Goal: Task Accomplishment & Management: Use online tool/utility

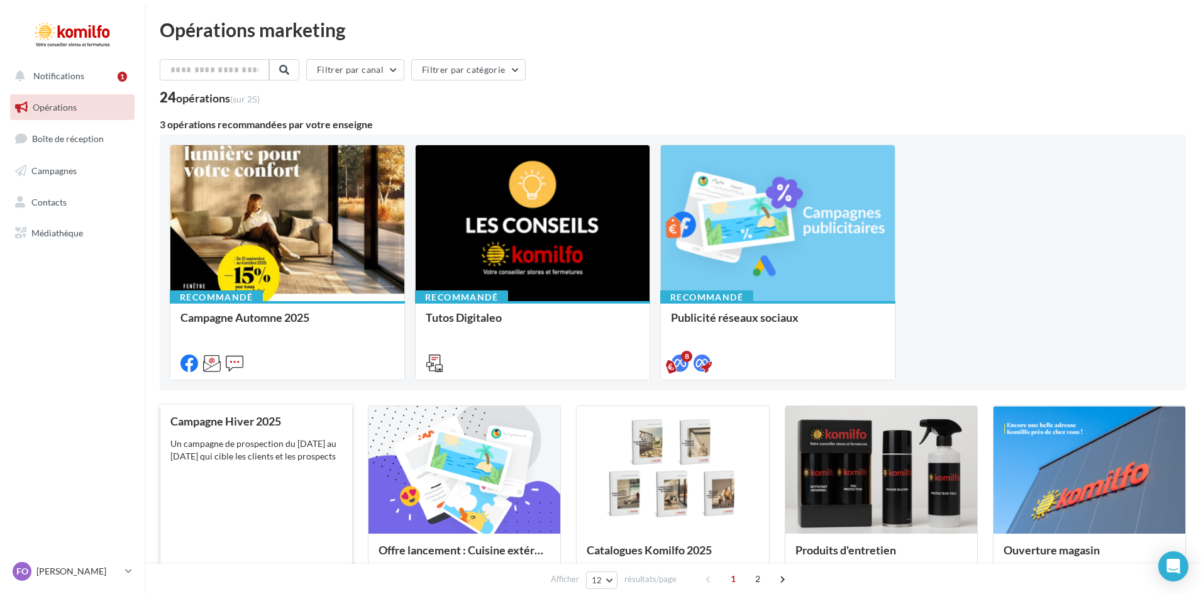
click at [281, 456] on div "Un campagne de prospection du [DATE] au [DATE] qui cible les clients et les pro…" at bounding box center [256, 449] width 172 height 25
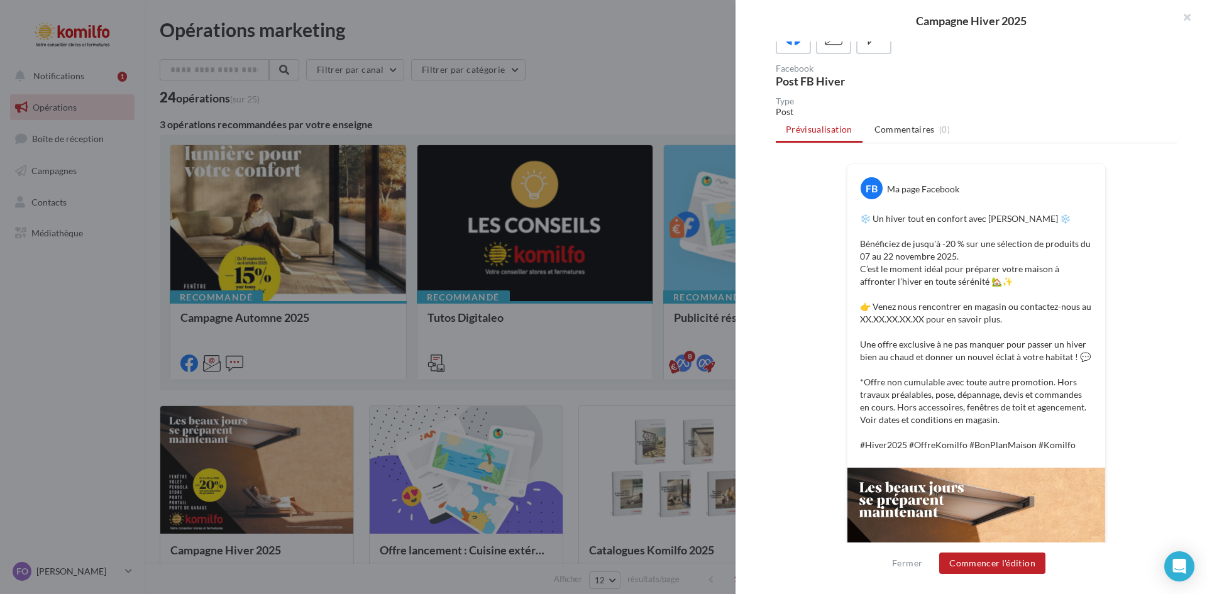
scroll to position [126, 0]
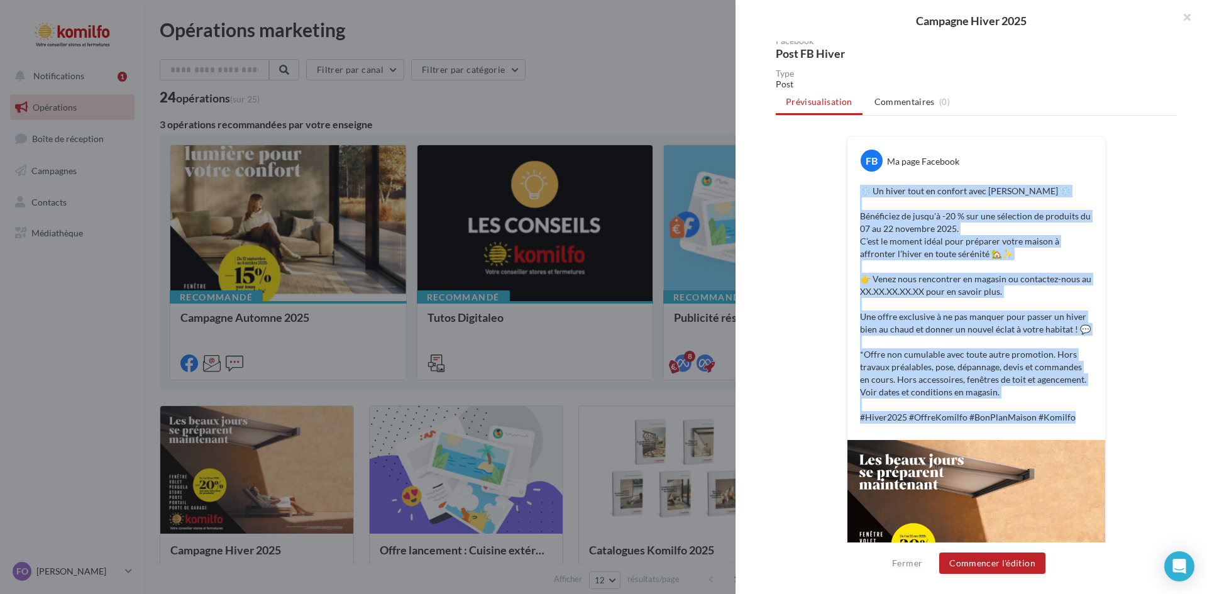
drag, startPoint x: 856, startPoint y: 189, endPoint x: 1097, endPoint y: 426, distance: 337.8
click at [1097, 426] on div "❄️ Un hiver tout en confort avec Komilfo ❄️ Bénéficiez de jusqu'à -20 % sur une…" at bounding box center [975, 304] width 251 height 245
copy p "❄️ Un hiver tout en confort avec Komilfo ❄️ Bénéficiez de jusqu'à -20 % sur une…"
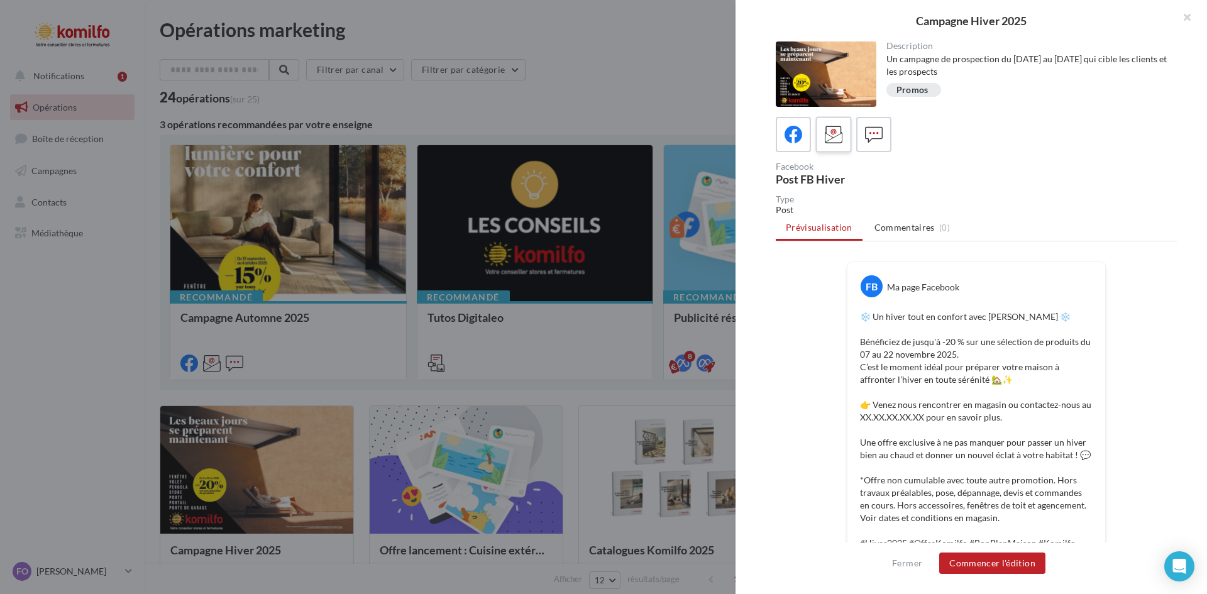
click at [839, 133] on icon at bounding box center [834, 135] width 18 height 18
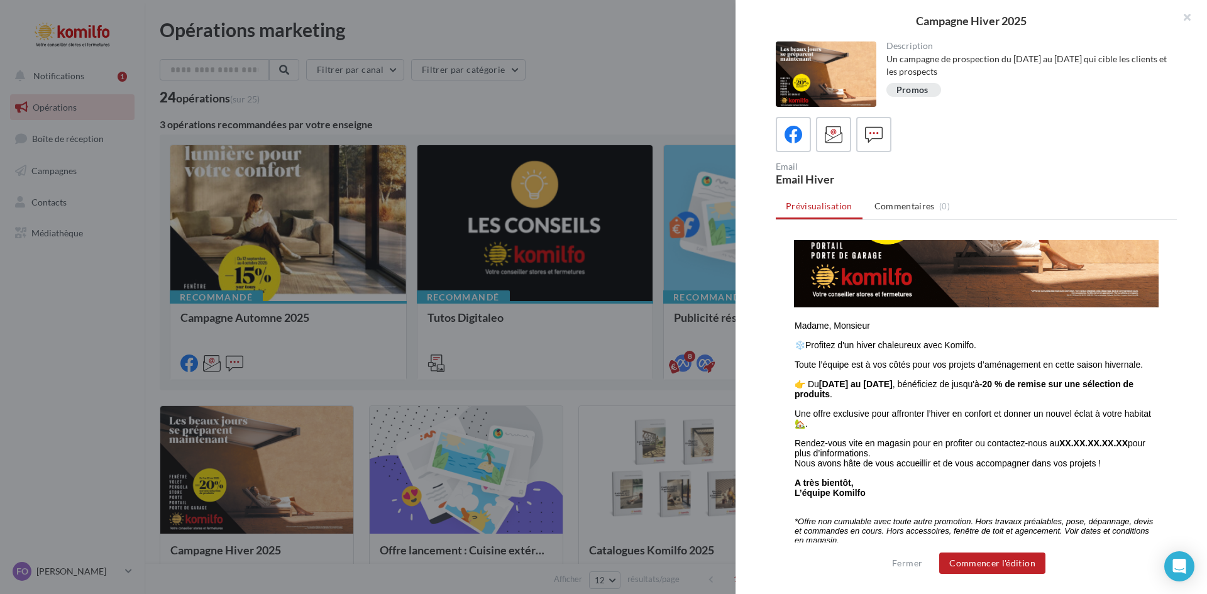
scroll to position [625, 0]
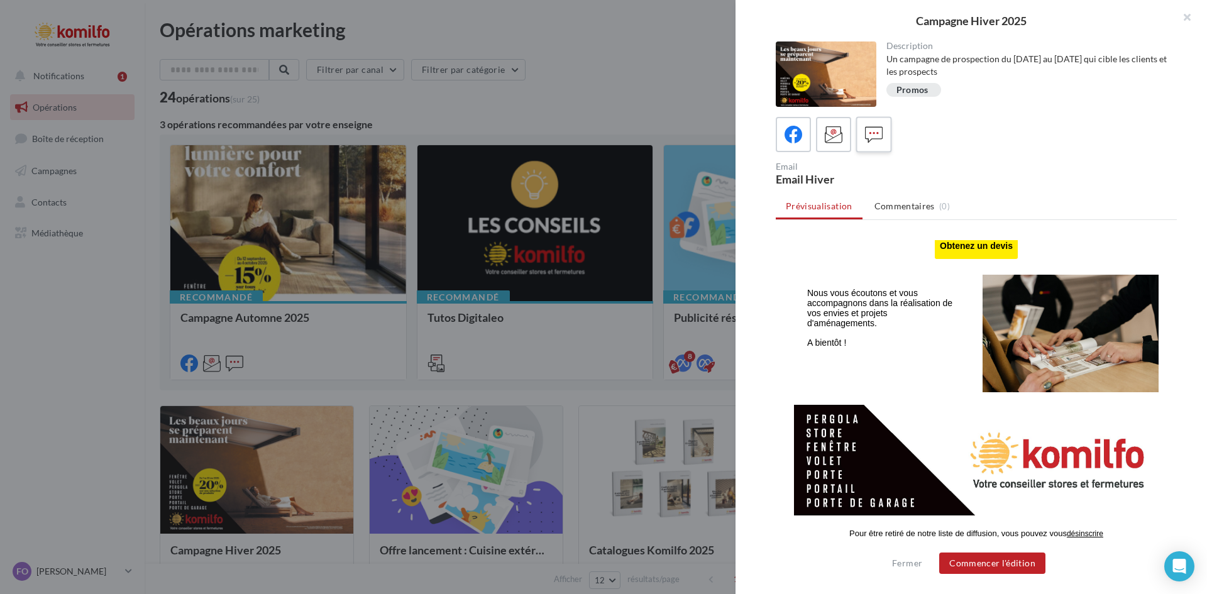
click at [889, 137] on label at bounding box center [873, 134] width 36 height 36
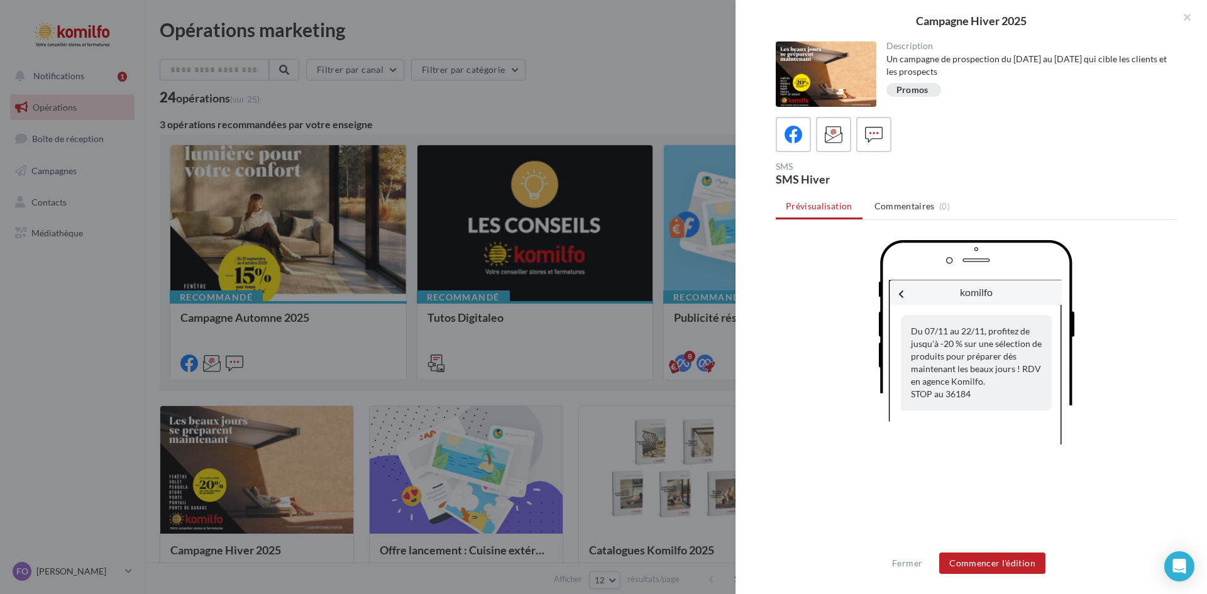
drag, startPoint x: 909, startPoint y: 330, endPoint x: 971, endPoint y: 394, distance: 88.9
click at [971, 394] on div "Du 07/11 au 22/11, profitez de jusqu'à -20 % sur une sélection de produits pour…" at bounding box center [976, 363] width 151 height 96
copy div "Du 07/11 au 22/11, profitez de jusqu'à -20 % sur une sélection de produits pour…"
click at [840, 340] on div "komilfo Du 07/11 au 22/11, profitez de jusqu'à -20 % sur une sélection de produ…" at bounding box center [976, 392] width 401 height 305
click at [839, 140] on icon at bounding box center [834, 135] width 18 height 18
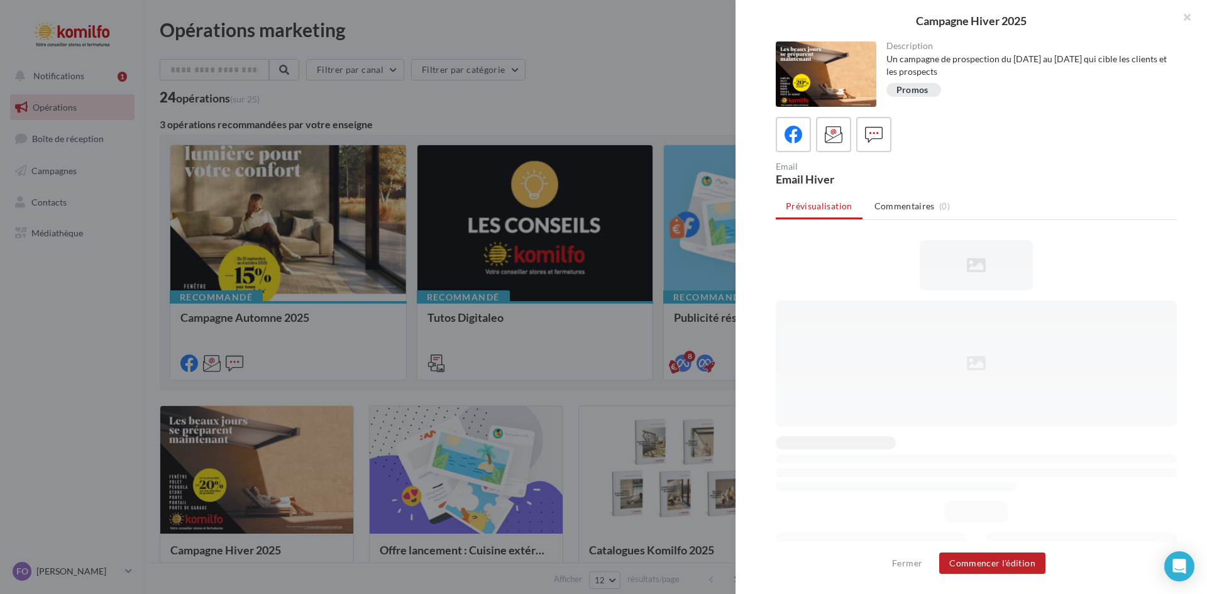
scroll to position [0, 0]
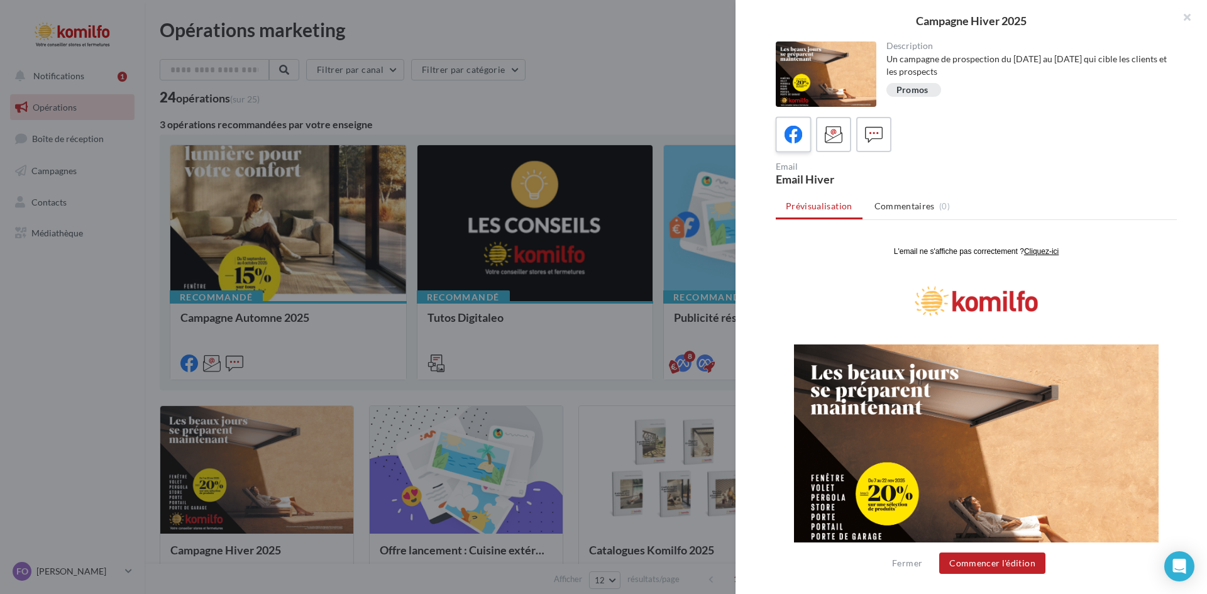
click at [808, 141] on label at bounding box center [793, 134] width 36 height 36
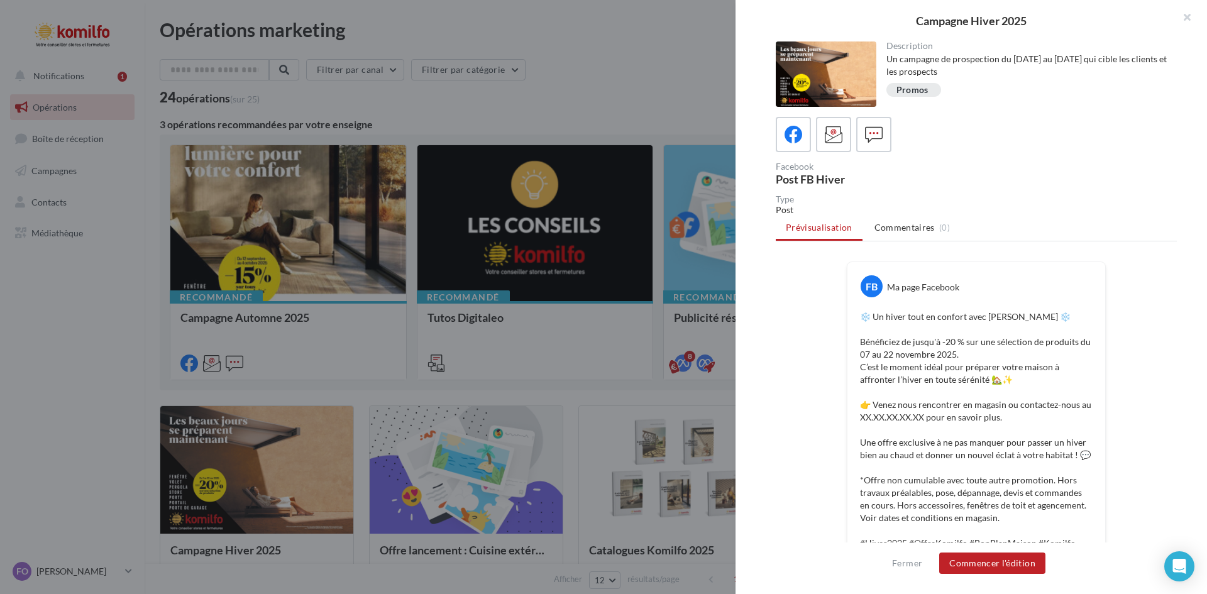
click at [854, 143] on div at bounding box center [976, 134] width 401 height 35
click at [827, 133] on icon at bounding box center [834, 135] width 18 height 18
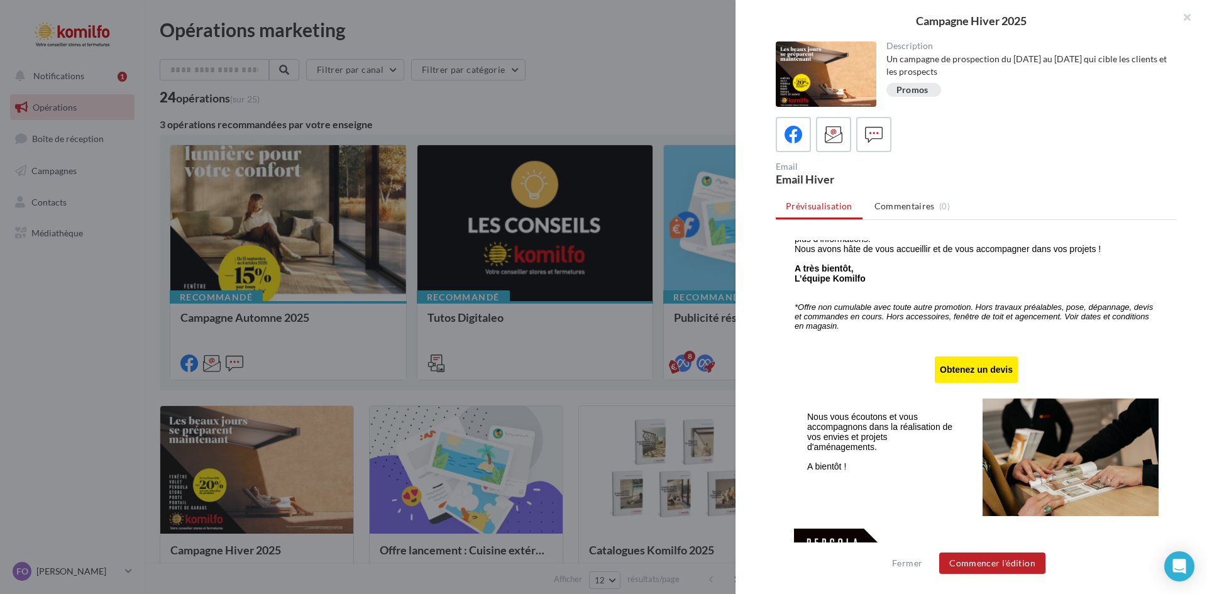
scroll to position [532, 0]
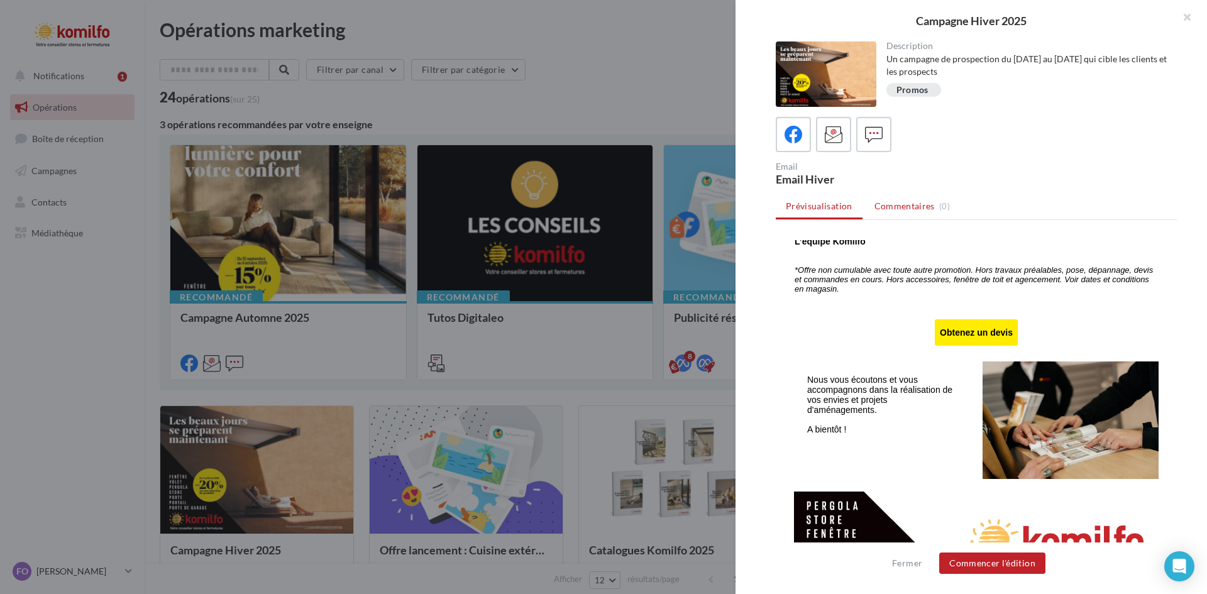
click at [889, 208] on span "Commentaires" at bounding box center [904, 206] width 60 height 13
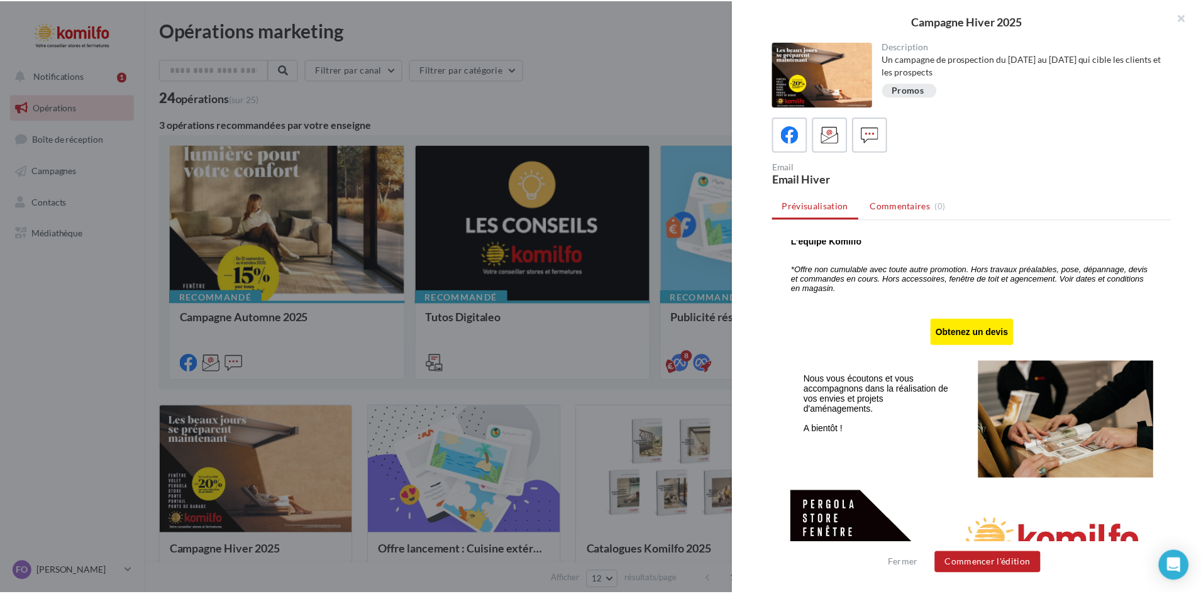
scroll to position [0, 0]
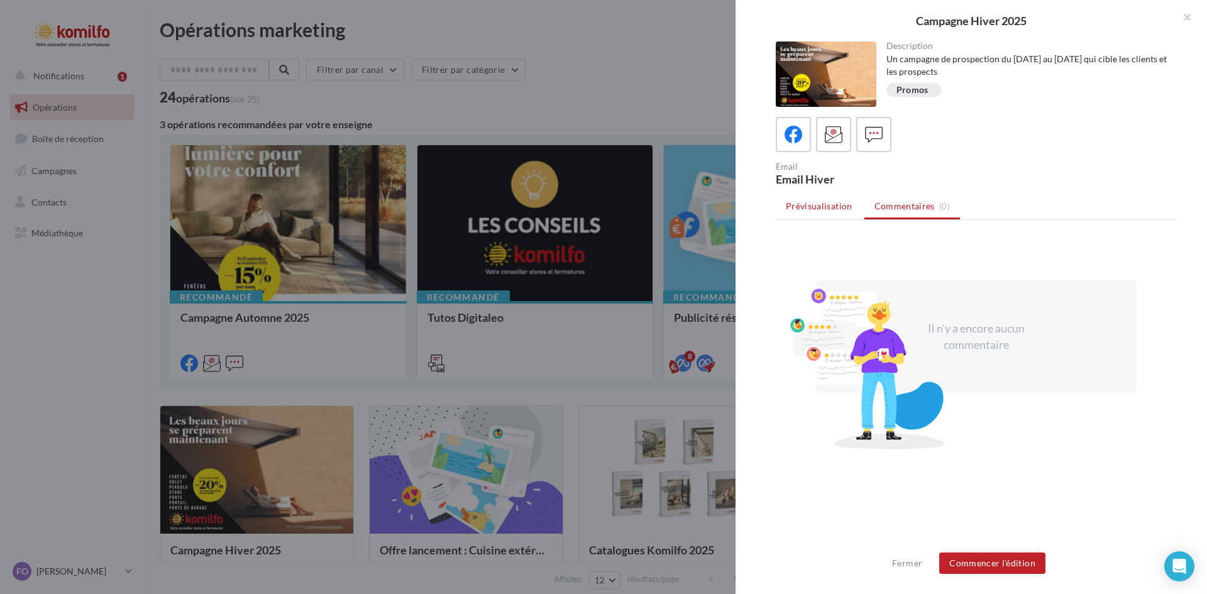
click at [815, 212] on li "Prévisualisation" at bounding box center [819, 206] width 87 height 23
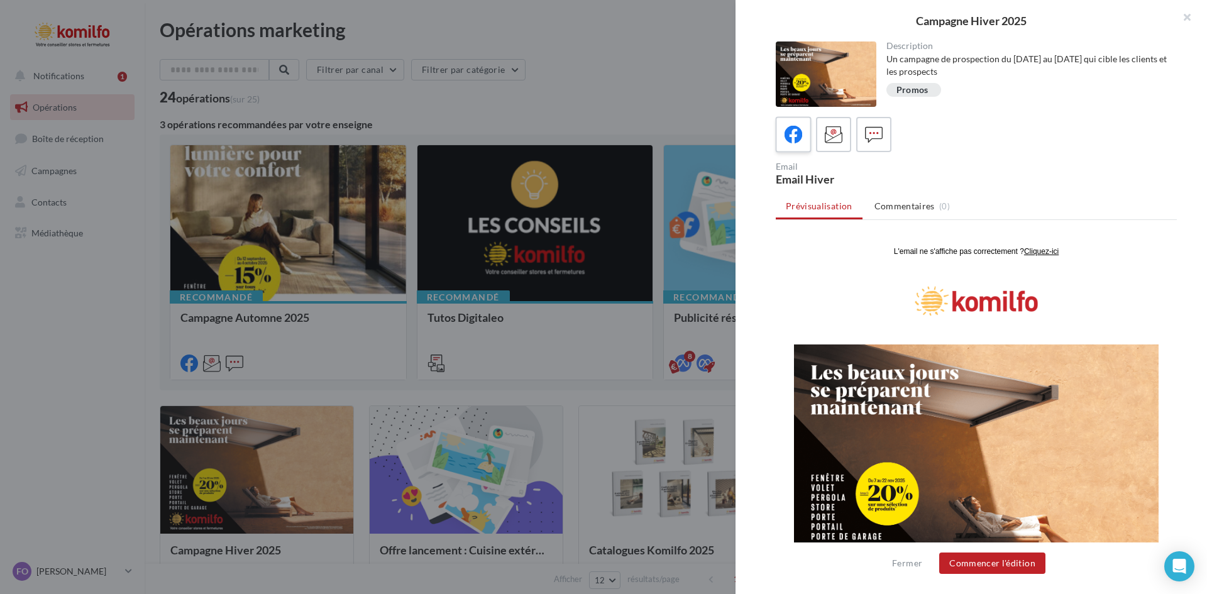
click at [791, 141] on icon at bounding box center [793, 135] width 18 height 18
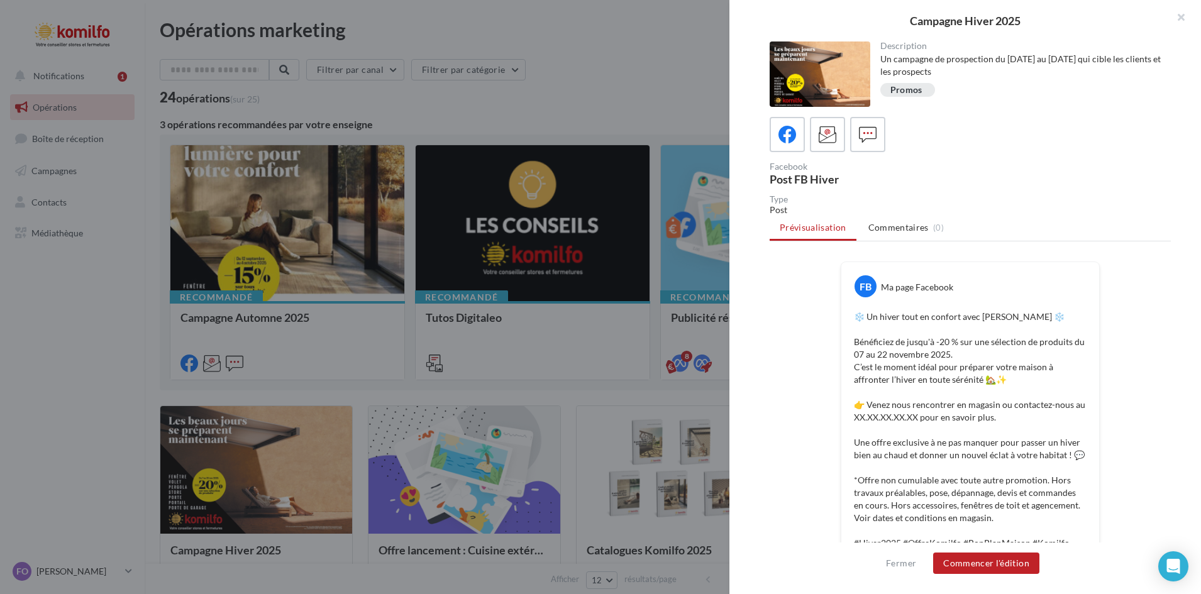
click at [623, 234] on div at bounding box center [600, 297] width 1201 height 594
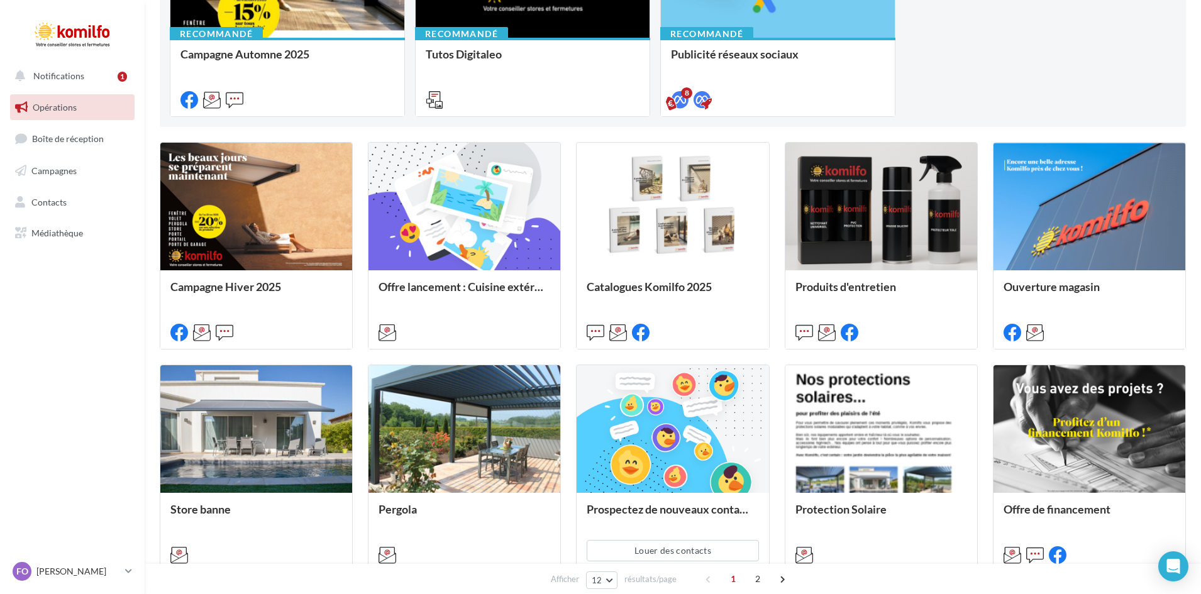
scroll to position [265, 0]
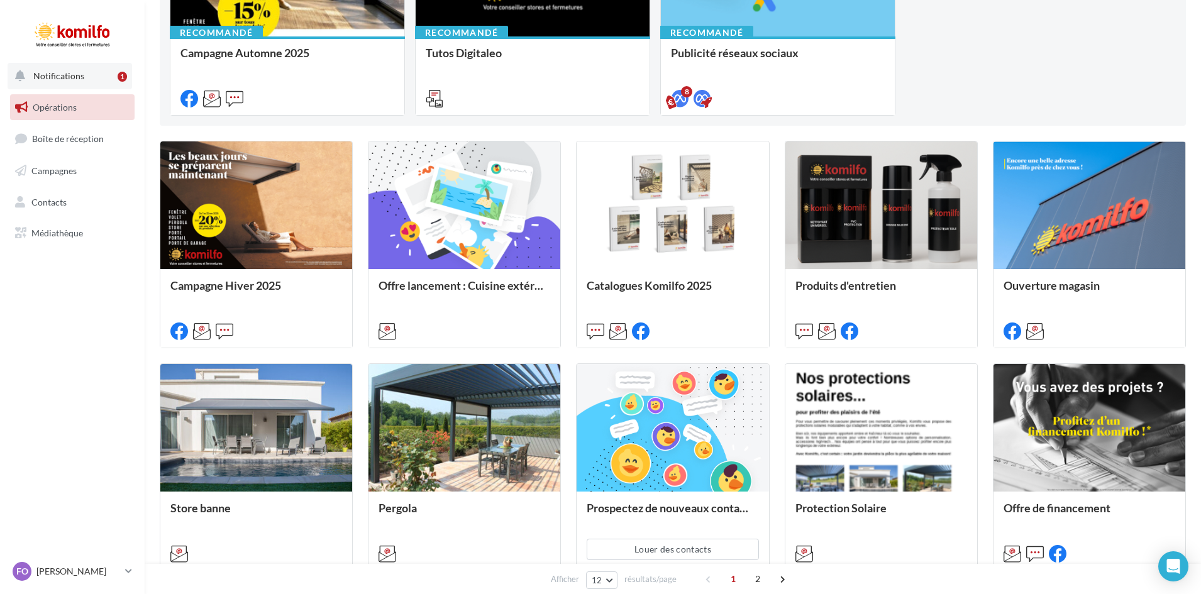
click at [77, 73] on span "Notifications" at bounding box center [58, 75] width 51 height 11
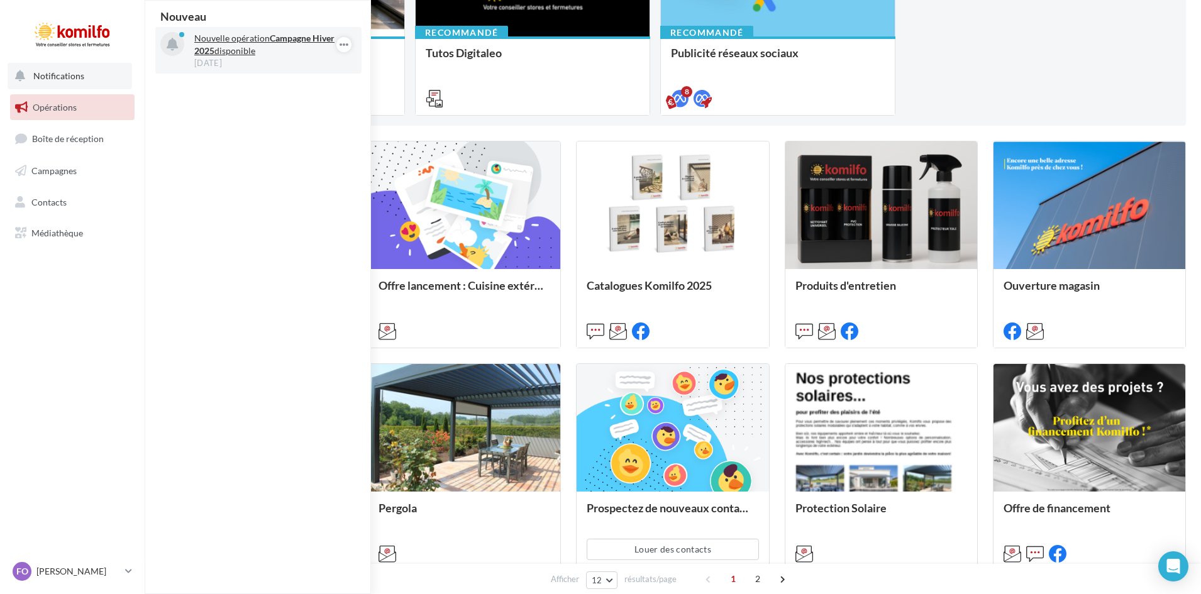
click at [209, 55] on strong "Campagne Hiver 2025" at bounding box center [264, 44] width 140 height 23
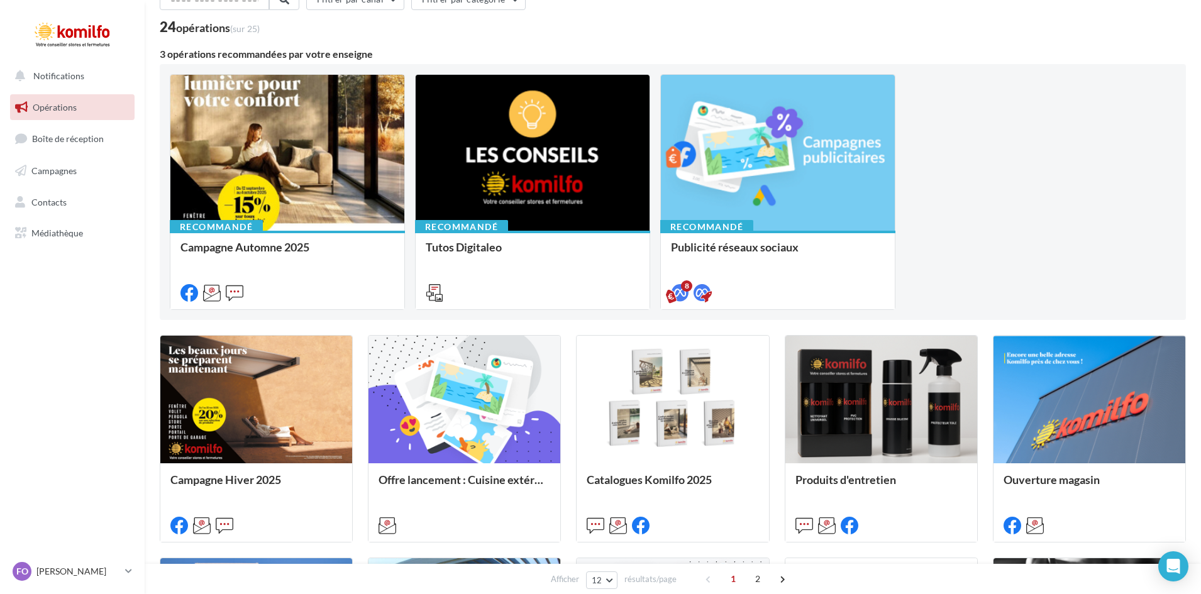
scroll to position [72, 0]
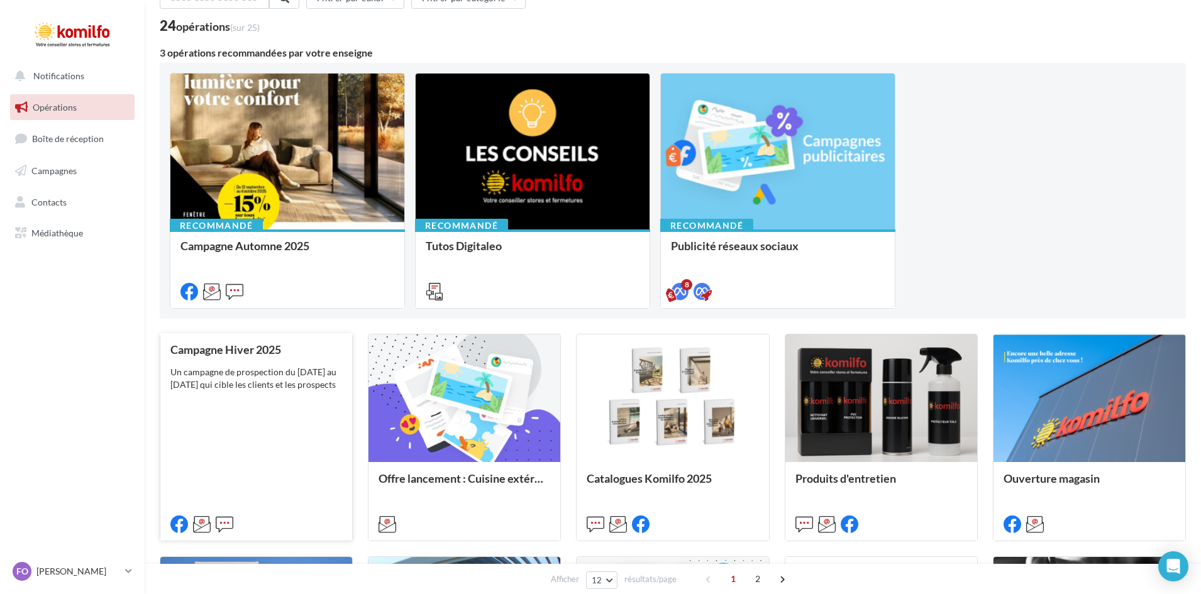
click at [244, 382] on div "Un campagne de prospection du [DATE] au [DATE] qui cible les clients et les pro…" at bounding box center [256, 378] width 172 height 25
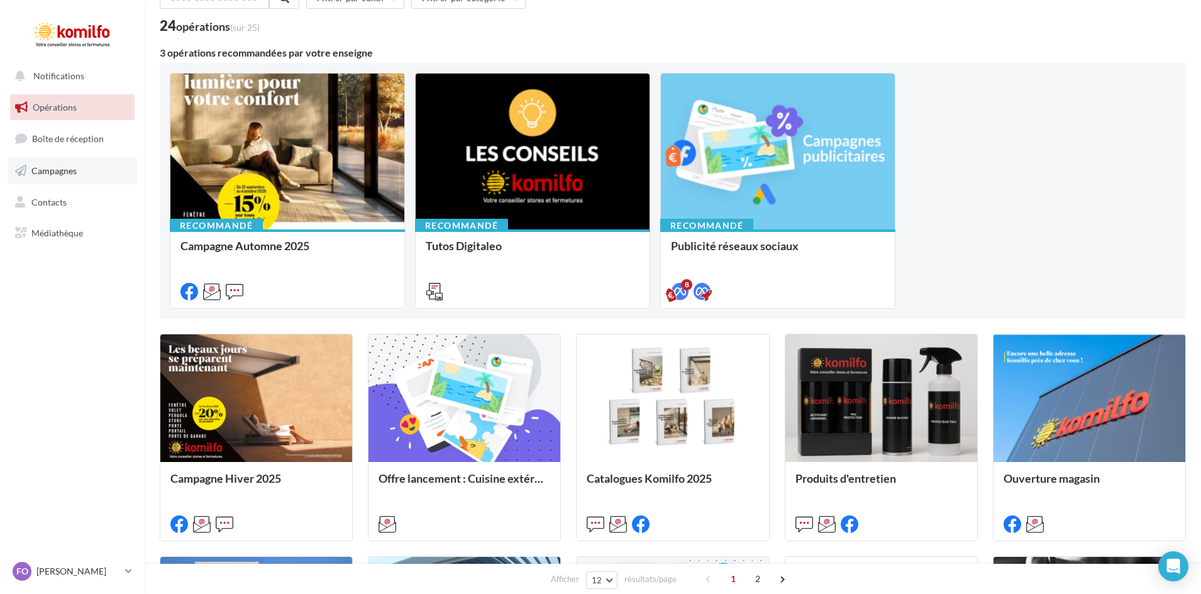
click at [59, 171] on span "Campagnes" at bounding box center [53, 170] width 45 height 11
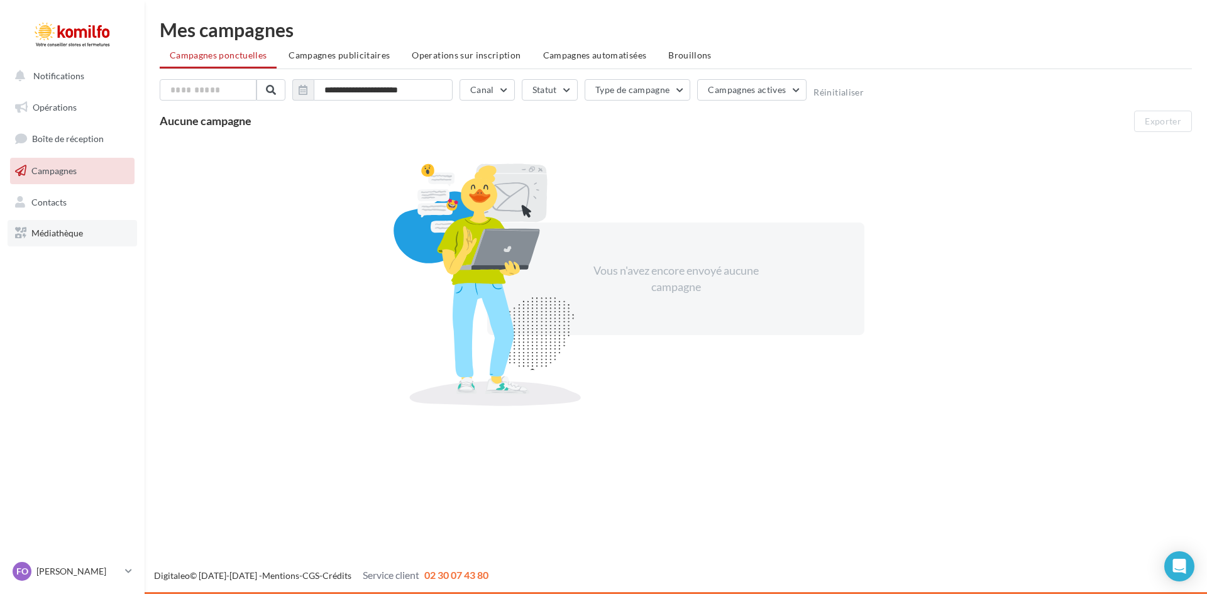
click at [69, 240] on link "Médiathèque" at bounding box center [72, 233] width 129 height 26
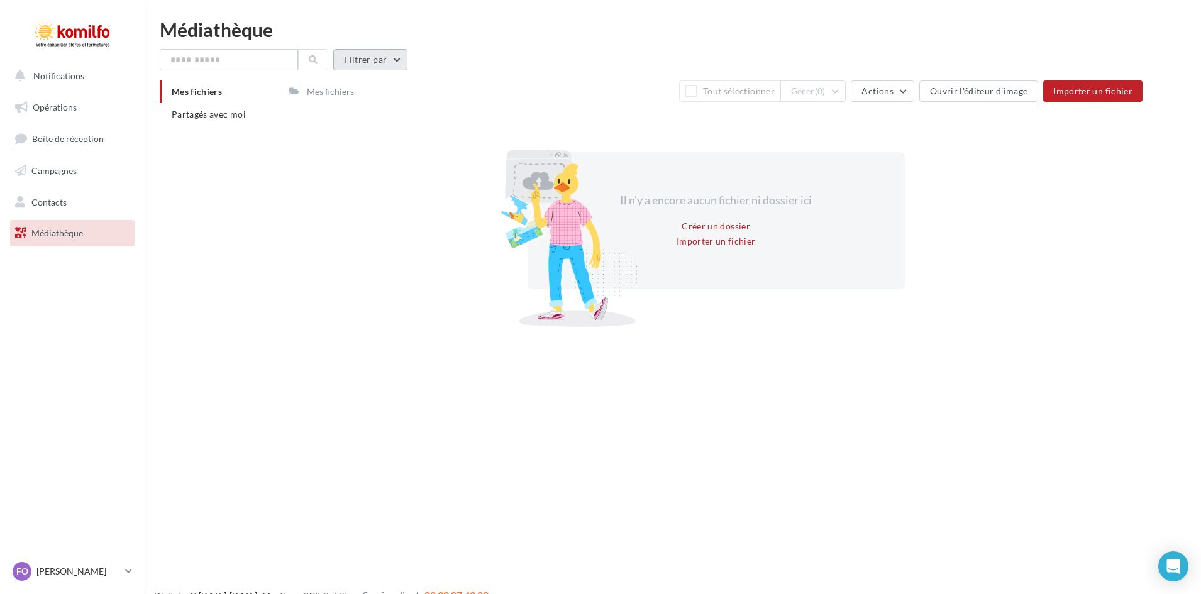
click at [364, 70] on button "Filtrer par" at bounding box center [370, 59] width 74 height 21
click at [487, 130] on div at bounding box center [527, 229] width 220 height 220
click at [308, 89] on div "Mes fichiers" at bounding box center [330, 91] width 47 height 13
click at [241, 109] on span "Partagés avec moi" at bounding box center [209, 114] width 74 height 11
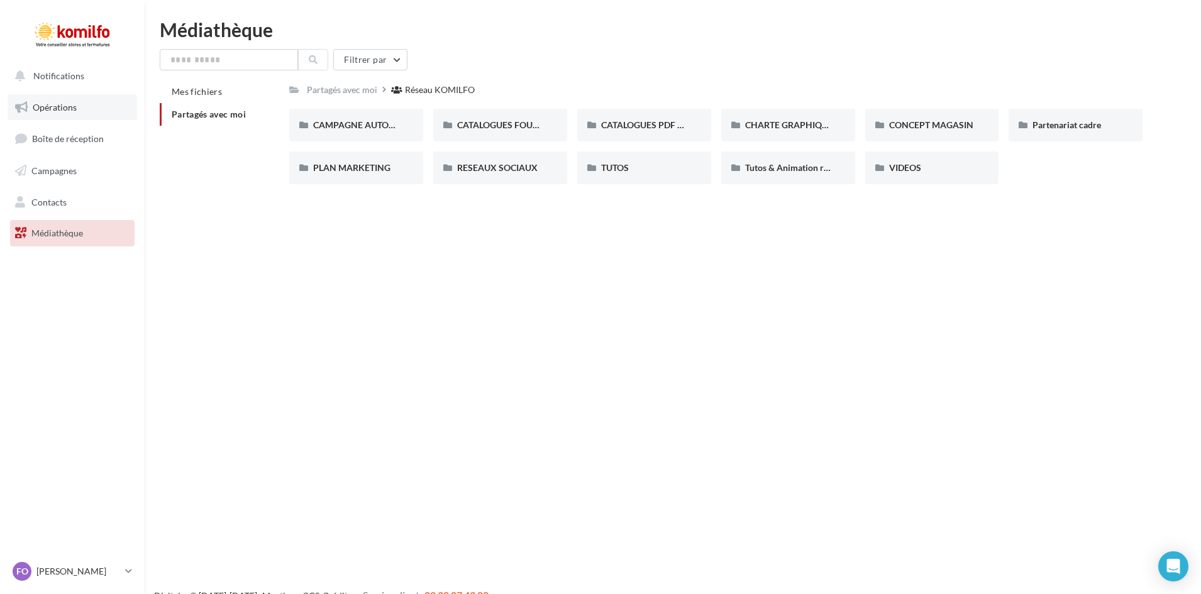
click at [96, 109] on link "Opérations" at bounding box center [72, 107] width 129 height 26
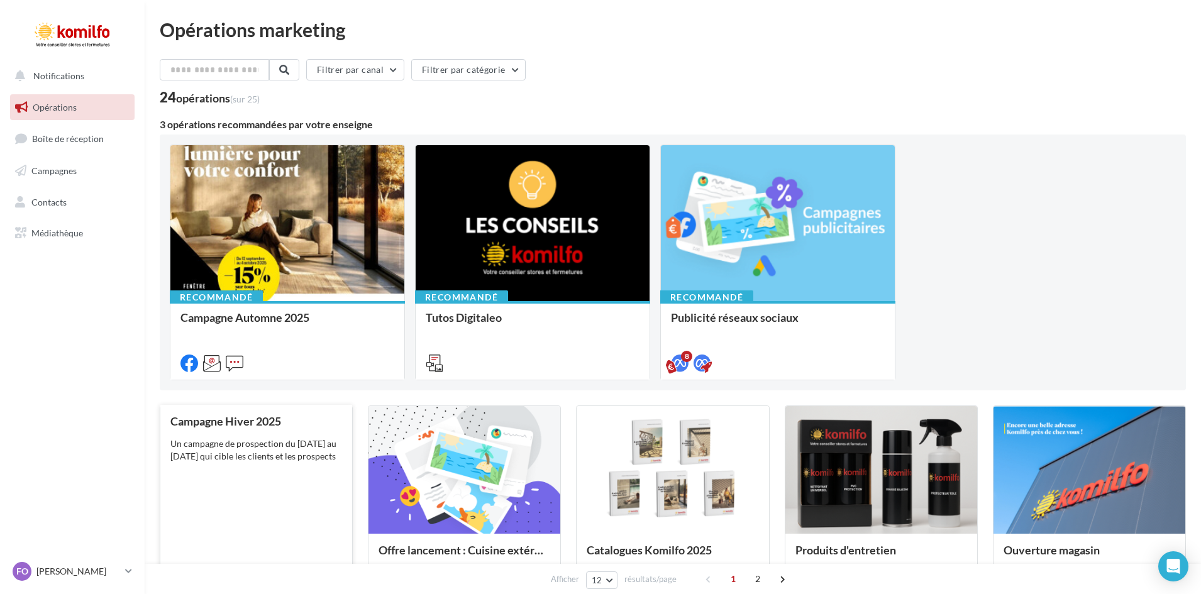
click at [310, 495] on div "Campagne Hiver 2025 Un campagne de prospection du [DATE] au [DATE] qui cible le…" at bounding box center [256, 508] width 172 height 186
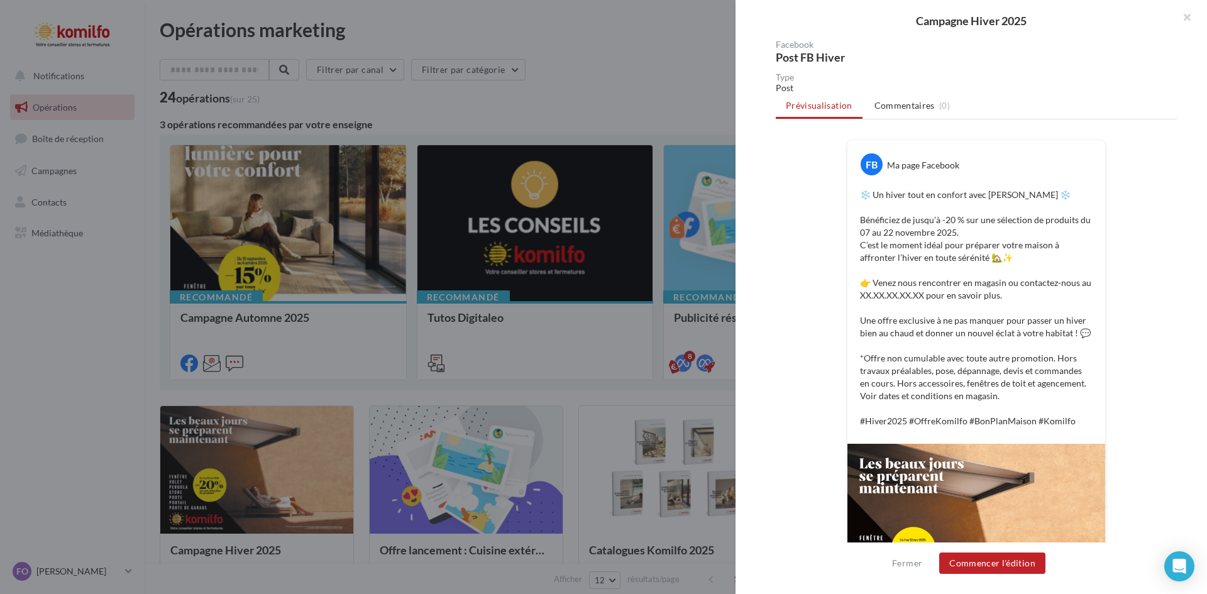
scroll to position [121, 0]
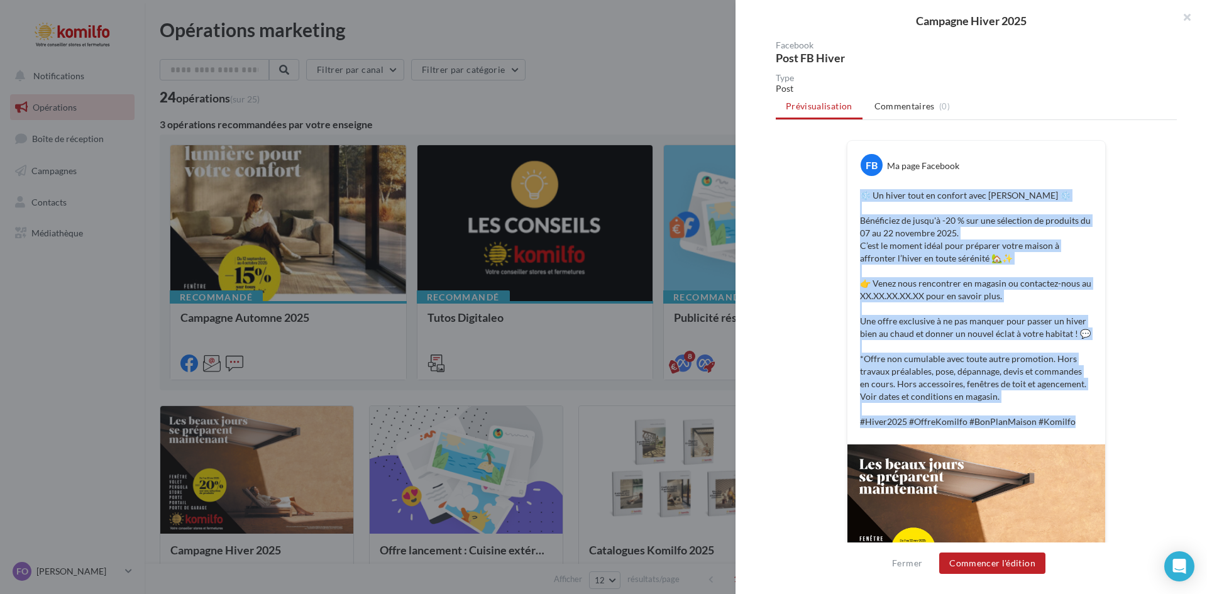
drag, startPoint x: 859, startPoint y: 194, endPoint x: 1090, endPoint y: 422, distance: 324.9
click at [1090, 422] on div "❄️ Un hiver tout en confort avec Komilfo ❄️ Bénéficiez de jusqu'à -20 % sur une…" at bounding box center [975, 308] width 251 height 245
copy p "❄️ Un hiver tout en confort avec Komilfo ❄️ Bénéficiez de jusqu'à -20 % sur une…"
